Goal: Navigation & Orientation: Find specific page/section

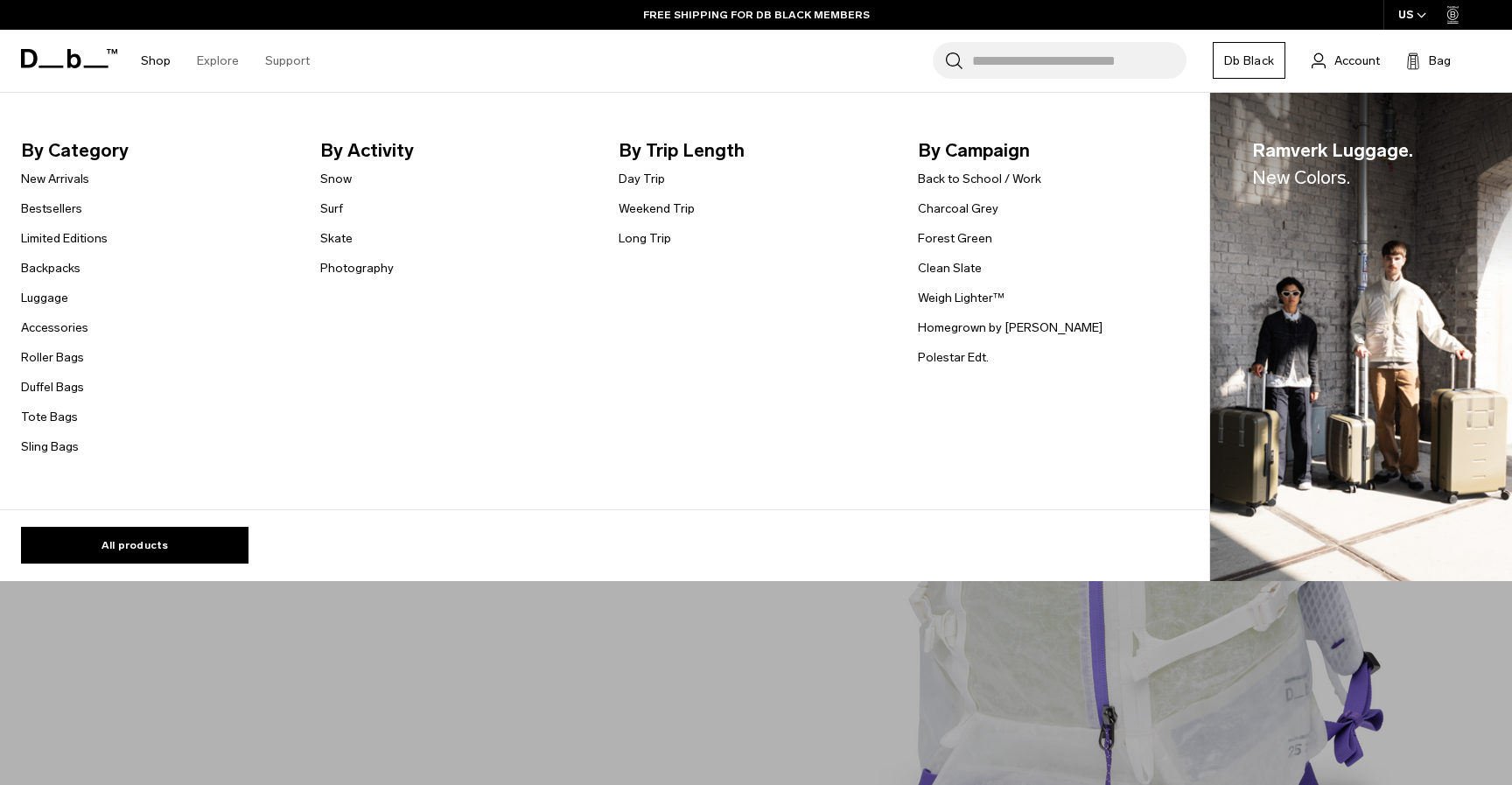
click at [153, 60] on link "Shop" at bounding box center [156, 60] width 29 height 62
click at [75, 176] on link "New Arrivals" at bounding box center [55, 179] width 68 height 18
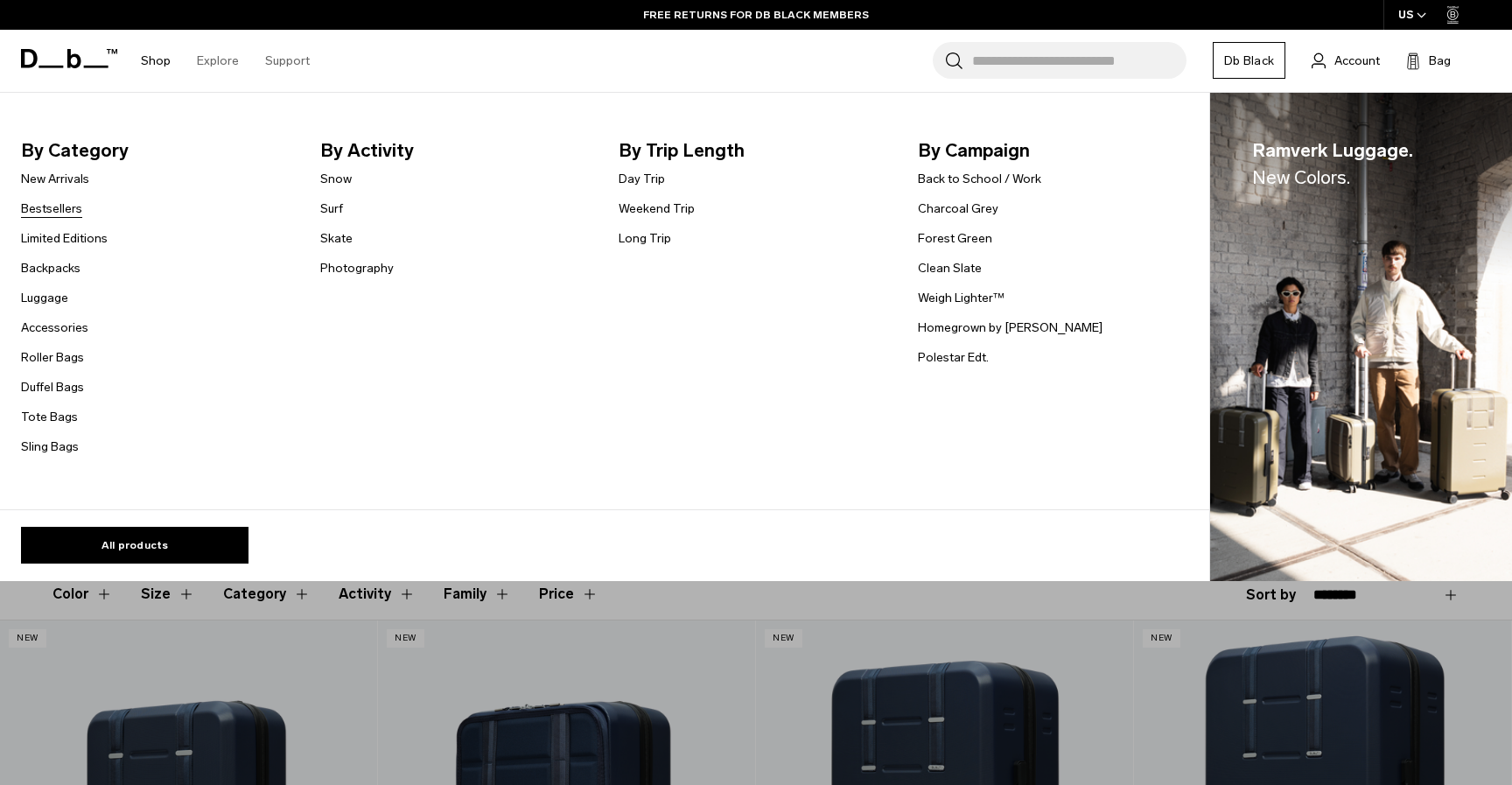
click at [46, 212] on link "Bestsellers" at bounding box center [51, 209] width 61 height 18
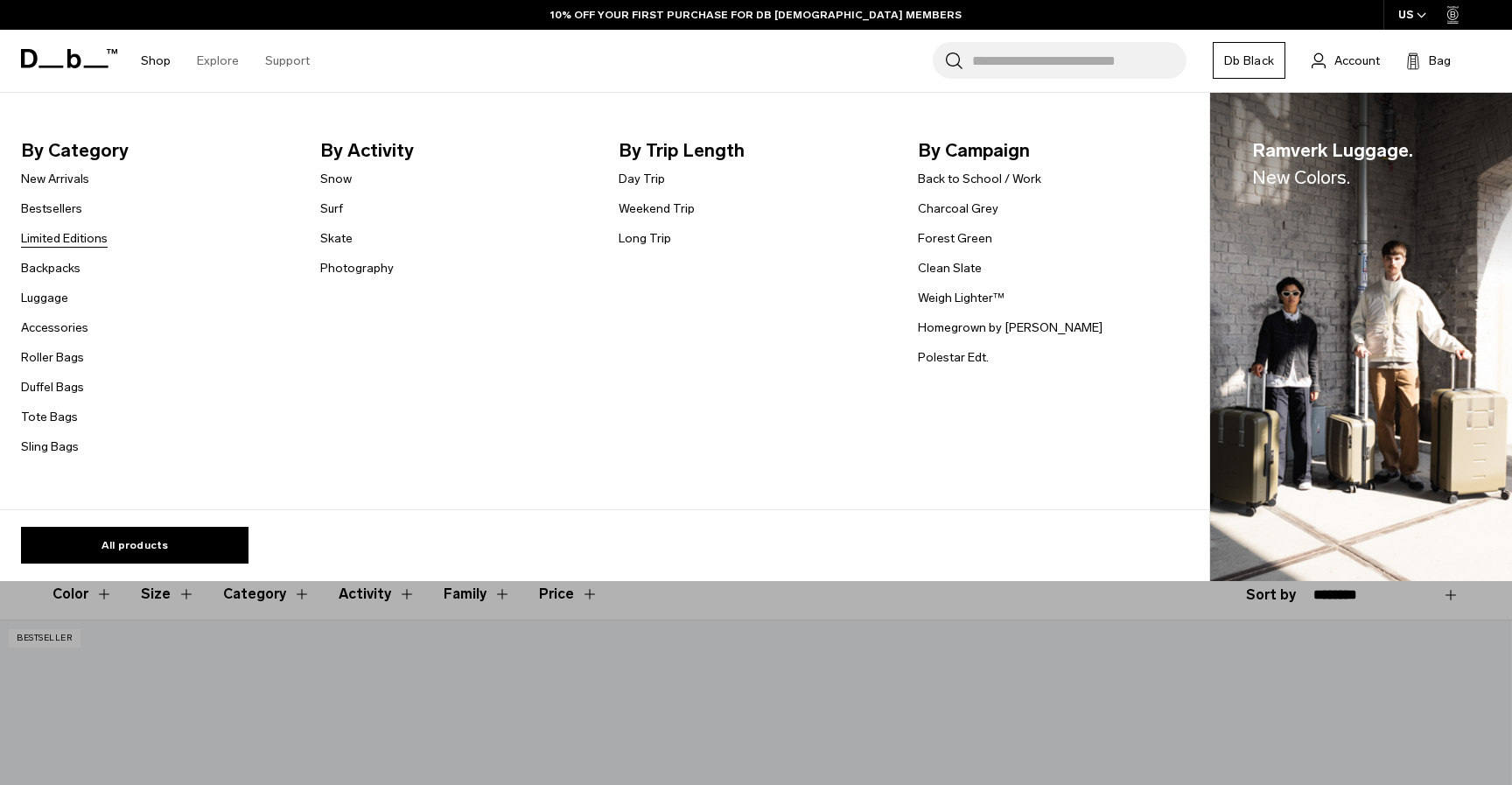
click at [69, 234] on link "Limited Editions" at bounding box center [64, 238] width 87 height 18
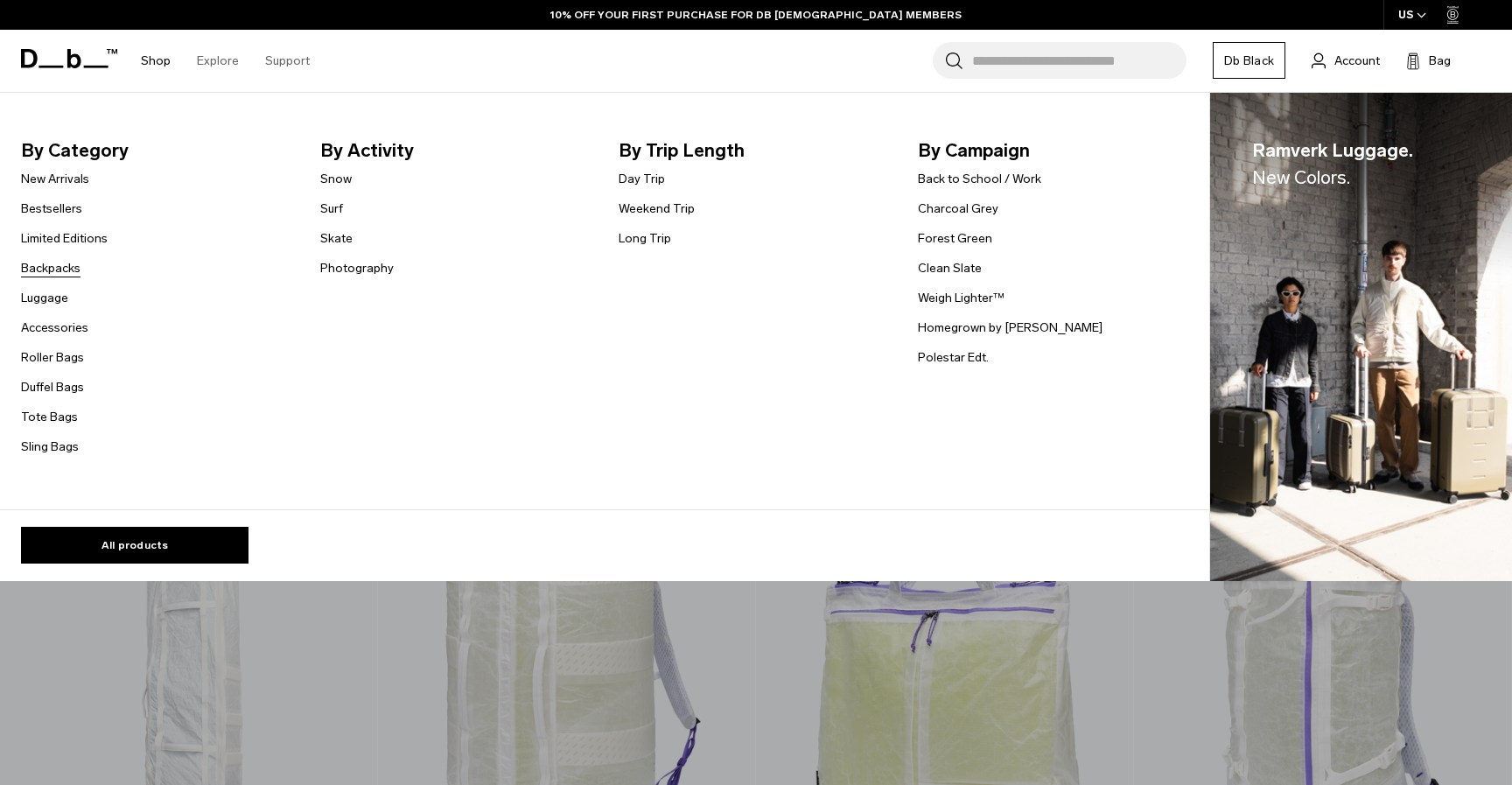
click at [62, 267] on link "Backpacks" at bounding box center [50, 268] width 60 height 18
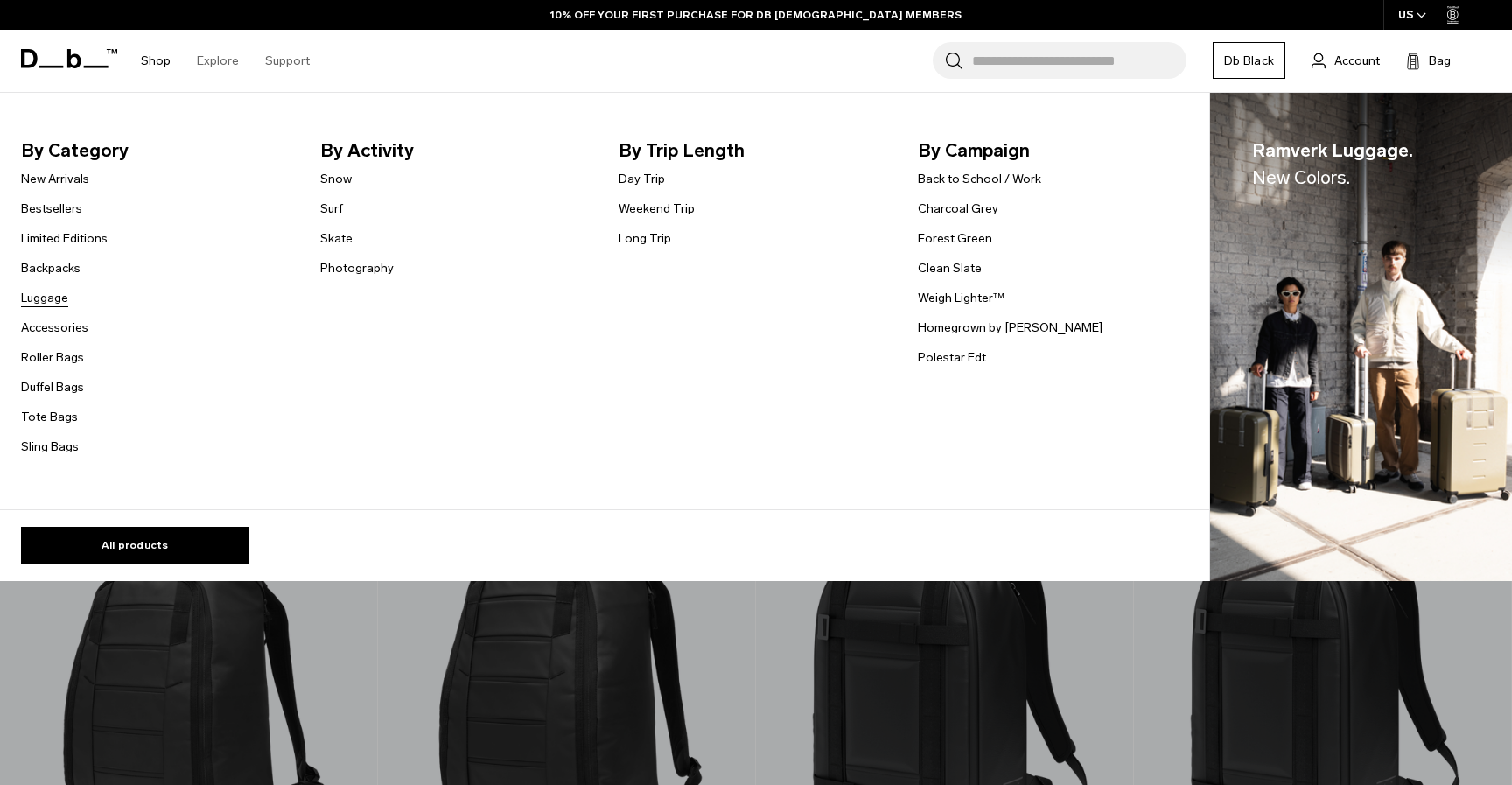
click at [49, 300] on link "Luggage" at bounding box center [45, 298] width 48 height 18
